Goal: Task Accomplishment & Management: Use online tool/utility

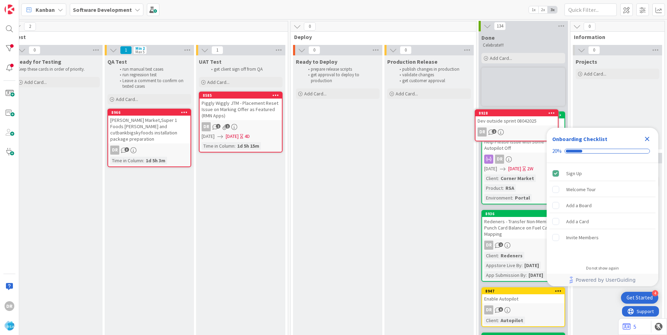
scroll to position [0, 1133]
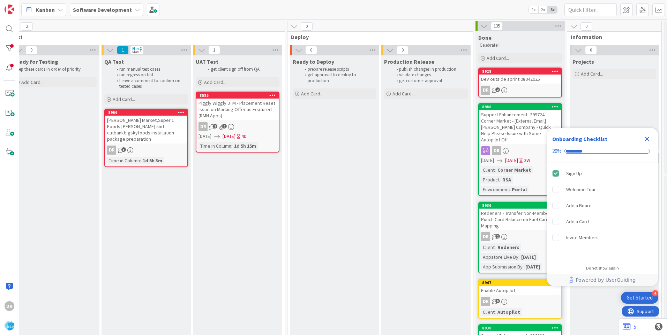
click at [518, 79] on div "Dev outside sprint 08042025" at bounding box center [520, 79] width 82 height 9
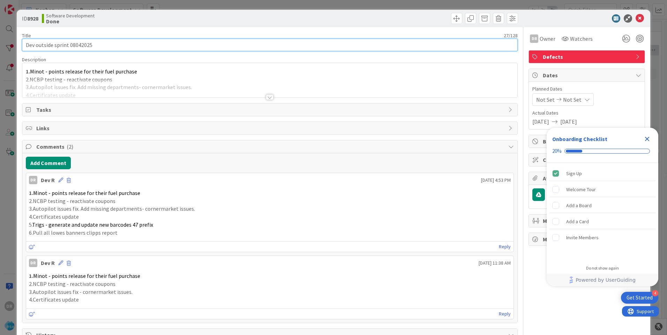
click at [100, 47] on input "Dev outside sprint 08042025" at bounding box center [269, 45] width 495 height 13
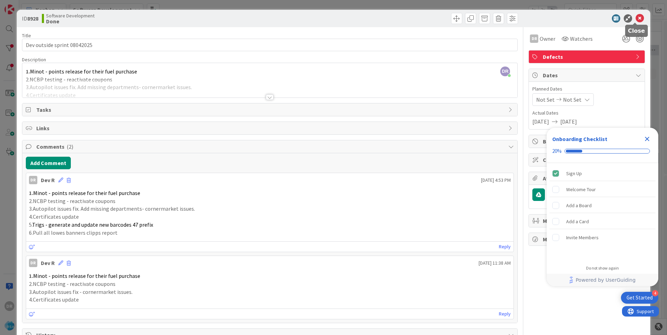
click at [635, 18] on icon at bounding box center [639, 18] width 8 height 8
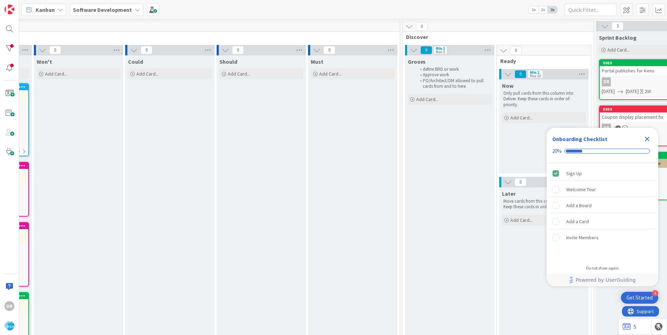
scroll to position [0, 76]
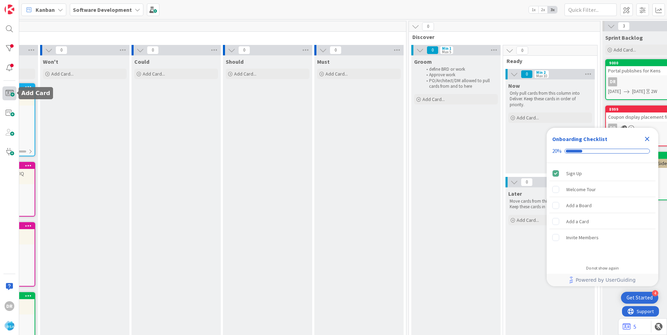
click at [7, 96] on span at bounding box center [9, 93] width 14 height 14
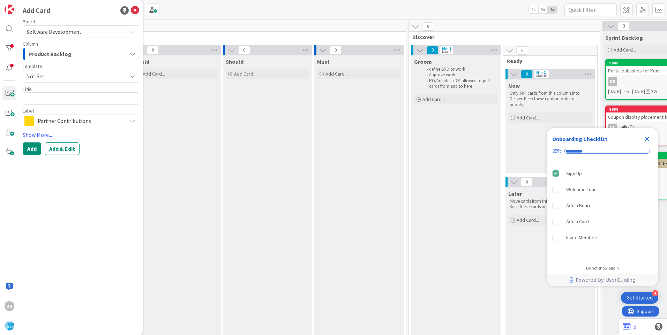
click at [67, 52] on span "Product Backlog" at bounding box center [50, 54] width 43 height 9
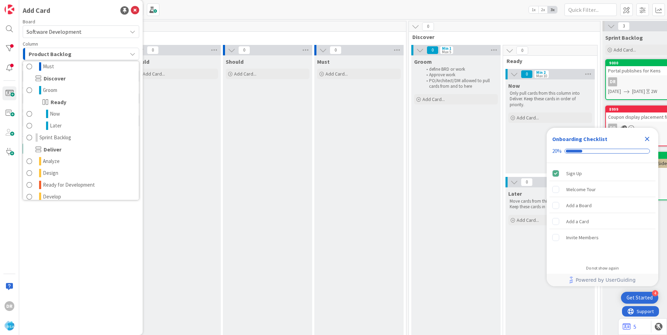
scroll to position [105, 0]
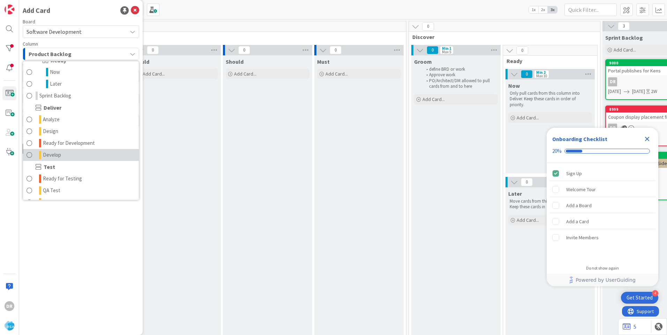
click at [62, 152] on link "Develop" at bounding box center [81, 155] width 116 height 12
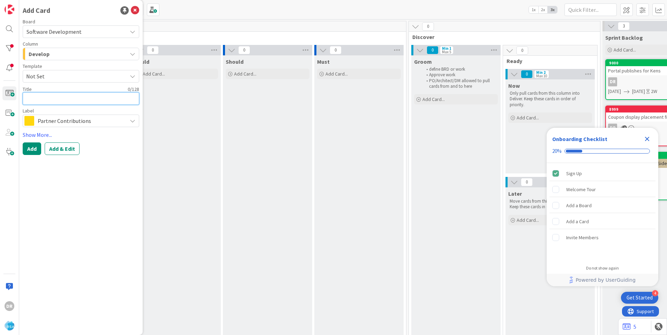
click at [52, 99] on textarea at bounding box center [81, 98] width 116 height 13
paste textarea "Dev outside sprint 08042025"
type textarea "x"
type textarea "Dev outside sprint 08042025"
click at [81, 99] on textarea "Dev outside sprint 08042025" at bounding box center [81, 98] width 116 height 13
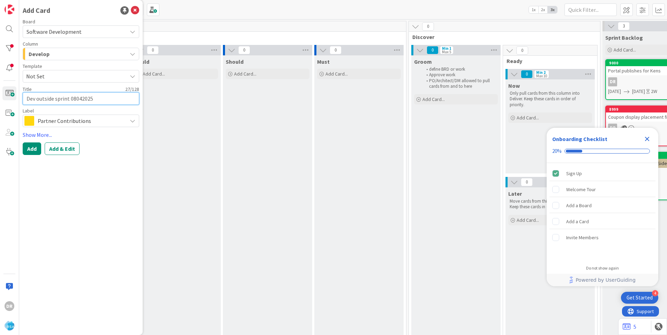
type textarea "x"
type textarea "Dev outside sprint 0802025"
type textarea "x"
type textarea "Dev outside sprint 082025"
type textarea "x"
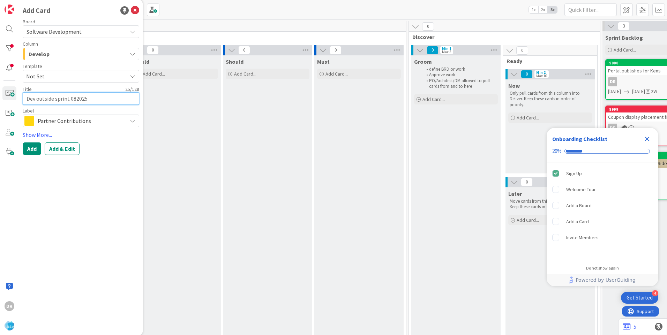
type textarea "Dev outside sprint 0812025"
type textarea "x"
type textarea "Dev outside sprint 08182025"
click at [100, 121] on span "Partner Contributions" at bounding box center [81, 121] width 86 height 10
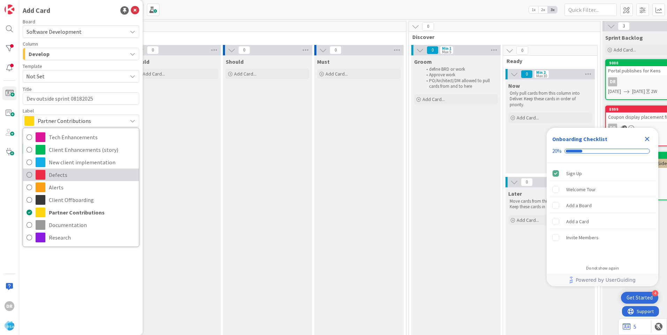
click at [70, 174] on span "Defects" at bounding box center [92, 175] width 86 height 10
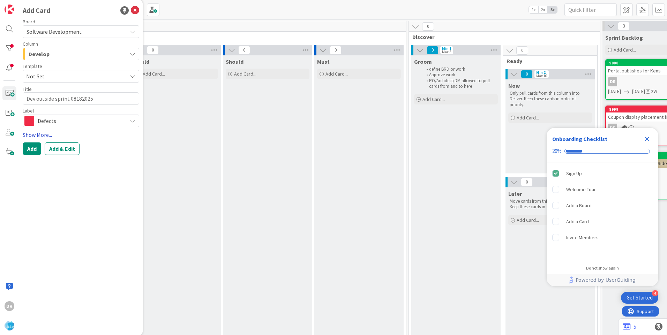
click at [33, 136] on link "Show More..." at bounding box center [81, 135] width 116 height 8
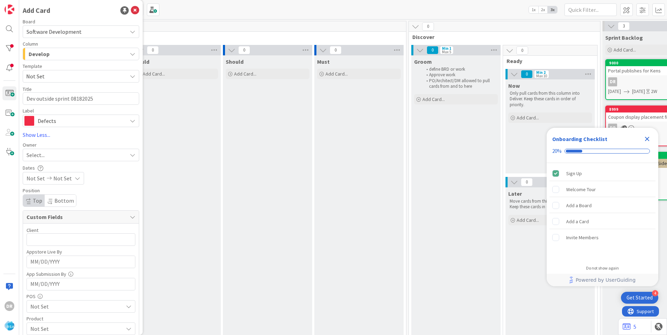
click at [39, 159] on span "Select..." at bounding box center [35, 155] width 18 height 8
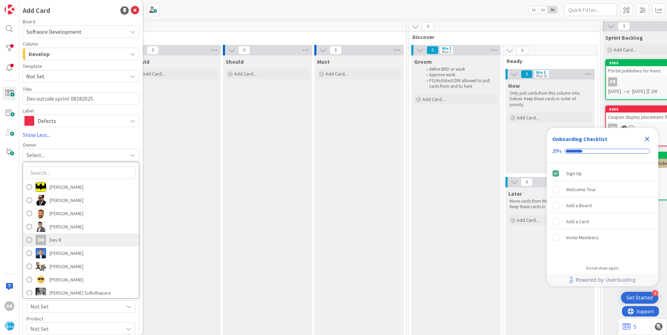
click at [30, 238] on span at bounding box center [29, 240] width 6 height 10
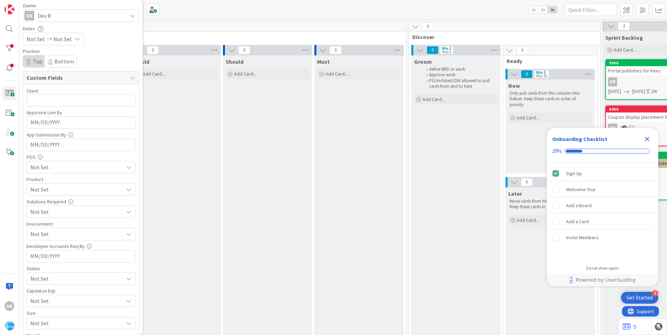
scroll to position [181, 0]
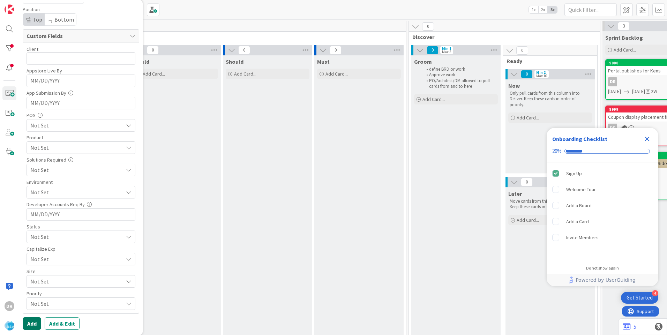
click at [33, 321] on button "Add" at bounding box center [32, 324] width 18 height 13
type textarea "x"
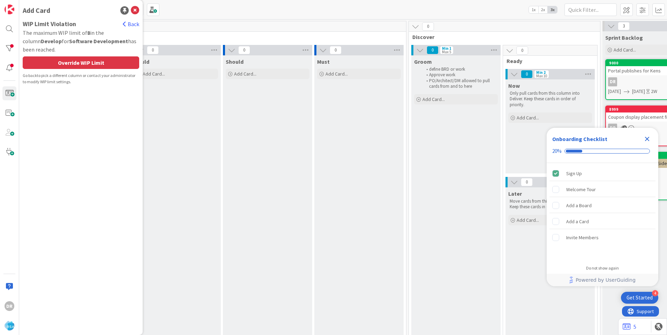
scroll to position [0, 0]
click at [94, 59] on div "Override WIP Limit" at bounding box center [81, 62] width 116 height 13
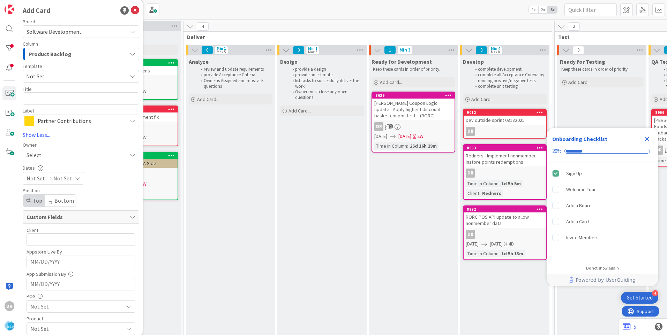
scroll to position [0, 718]
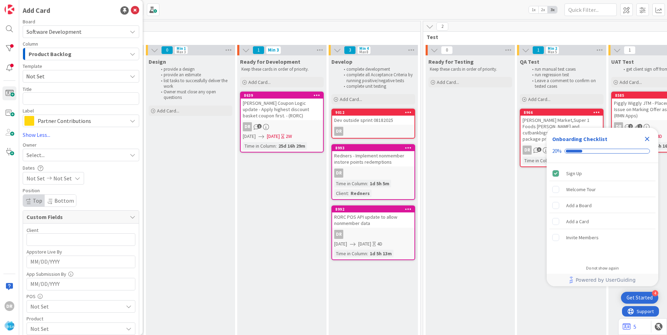
click at [372, 121] on div "Dev outside sprint 08182025" at bounding box center [373, 120] width 82 height 9
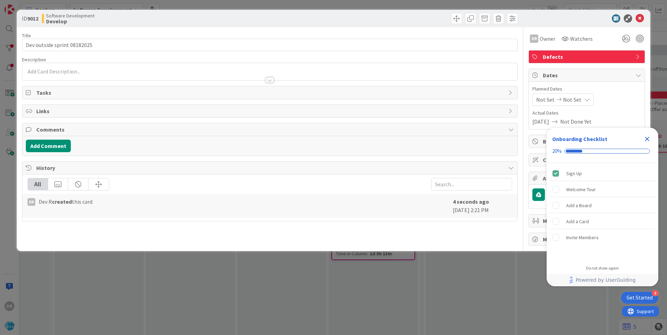
click at [53, 71] on div at bounding box center [269, 71] width 495 height 17
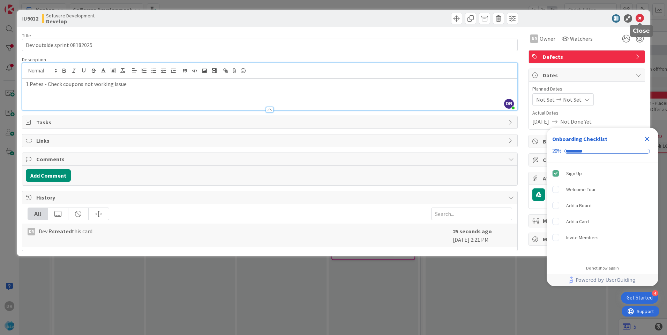
click at [642, 19] on icon at bounding box center [639, 18] width 8 height 8
